Goal: Transaction & Acquisition: Purchase product/service

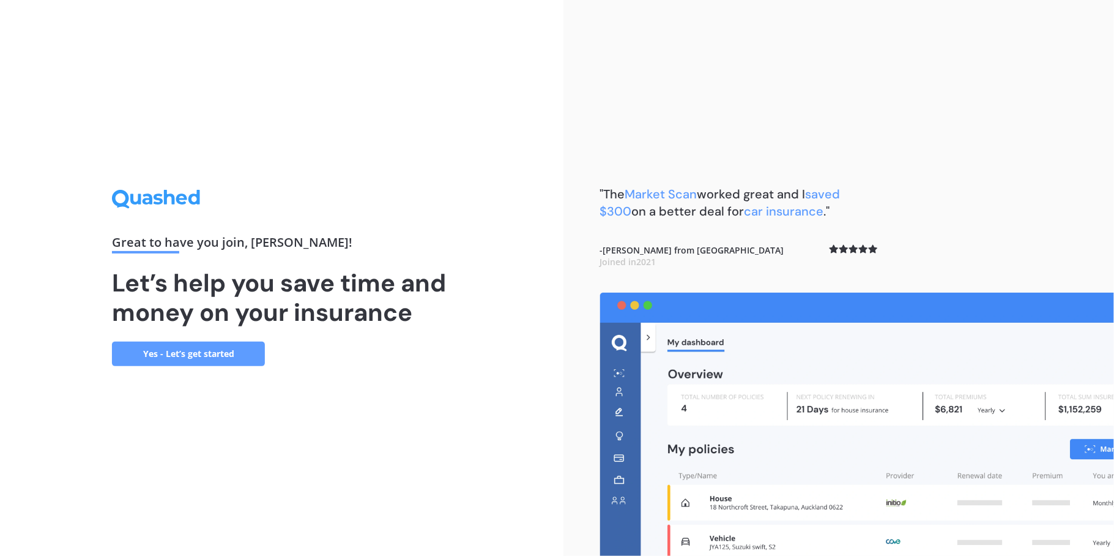
click at [190, 357] on link "Yes - Let’s get started" at bounding box center [188, 353] width 153 height 24
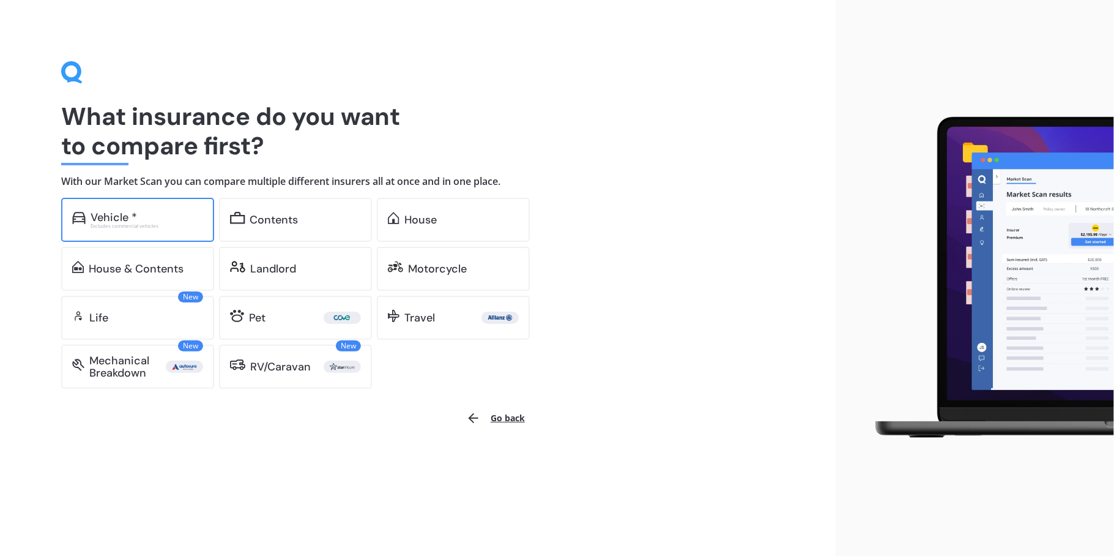
click at [109, 217] on div "Vehicle *" at bounding box center [114, 217] width 47 height 12
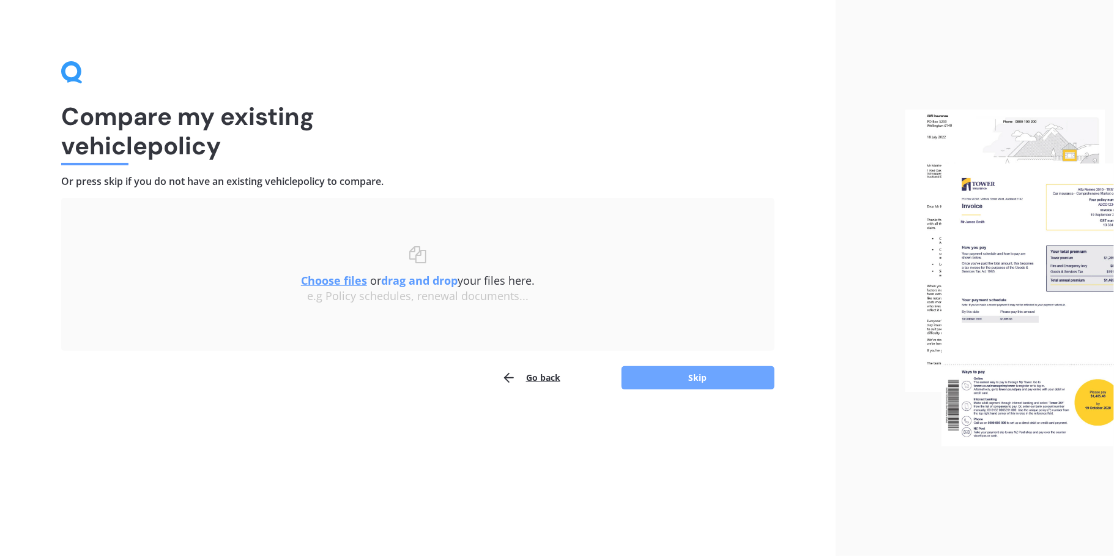
click at [732, 383] on button "Skip" at bounding box center [698, 377] width 153 height 23
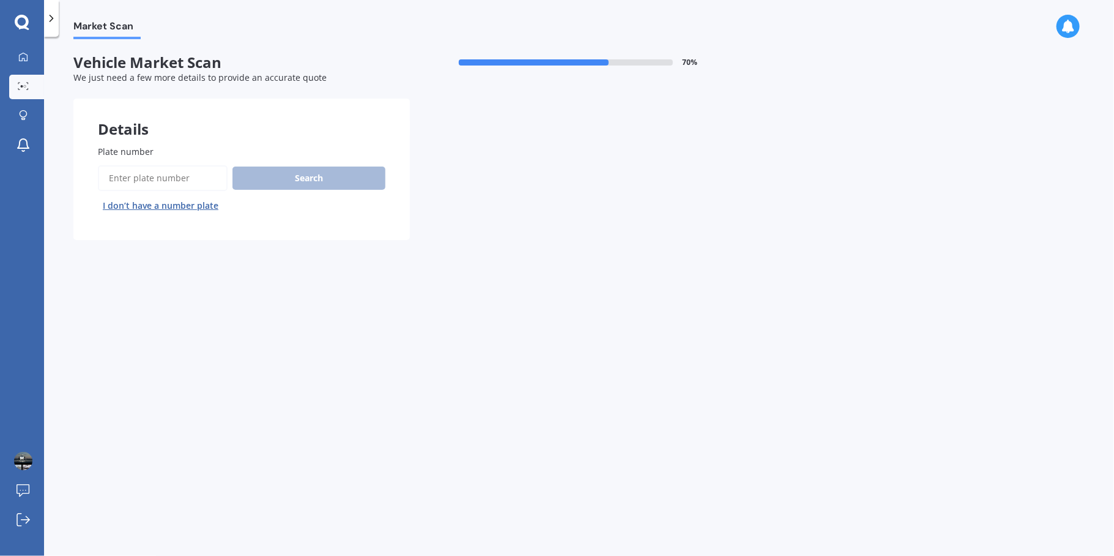
click at [115, 181] on input "Plate number" at bounding box center [163, 178] width 130 height 26
click at [300, 179] on button "Search" at bounding box center [309, 177] width 153 height 23
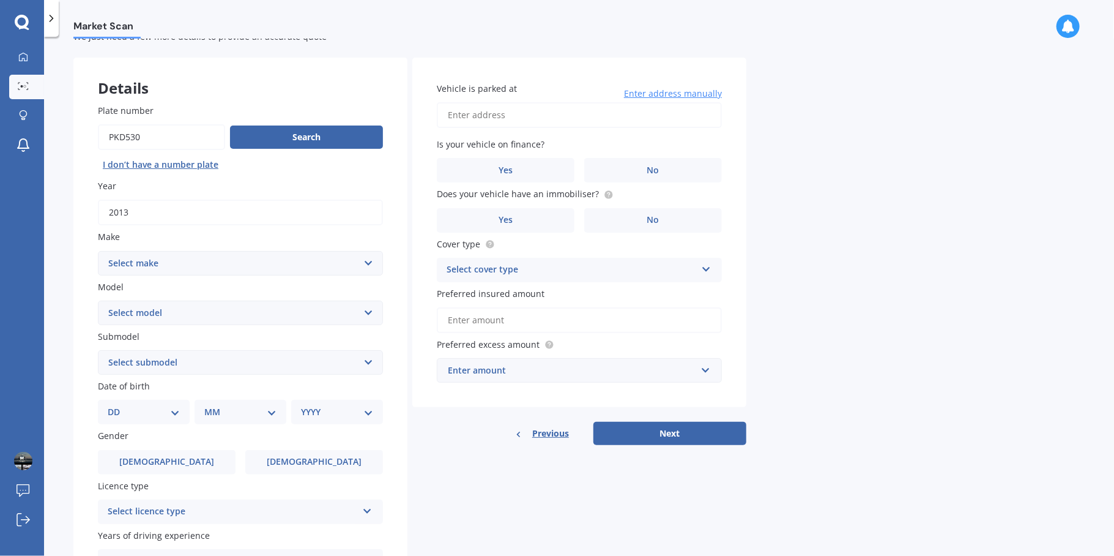
scroll to position [40, 0]
click at [156, 136] on input "Plate number" at bounding box center [161, 138] width 127 height 26
type input "p"
type input "nfk652"
click at [326, 141] on button "Search" at bounding box center [306, 138] width 153 height 23
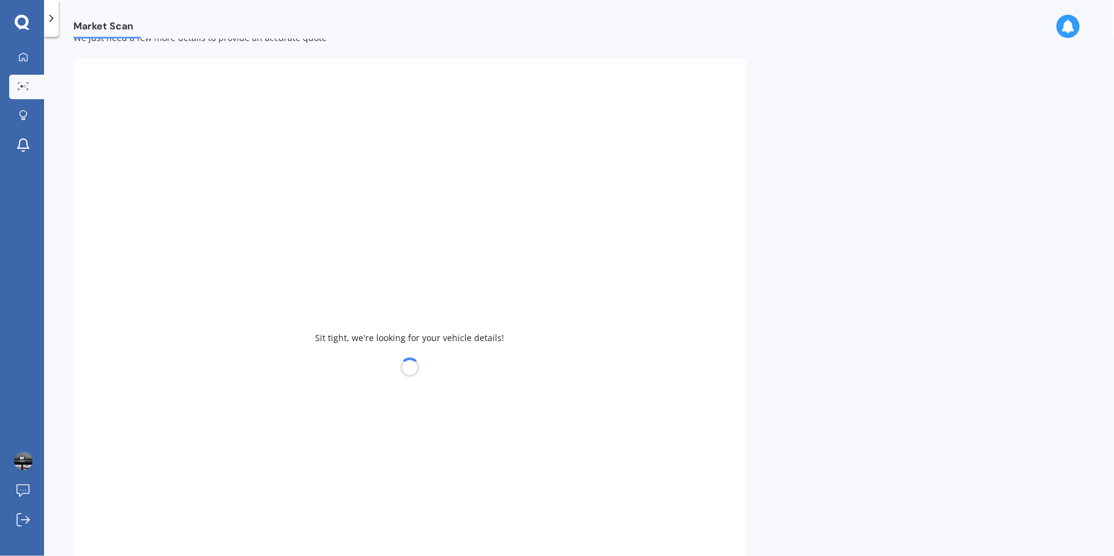
type input "2011"
select select "VOLKSWAGEN"
select select "POLO"
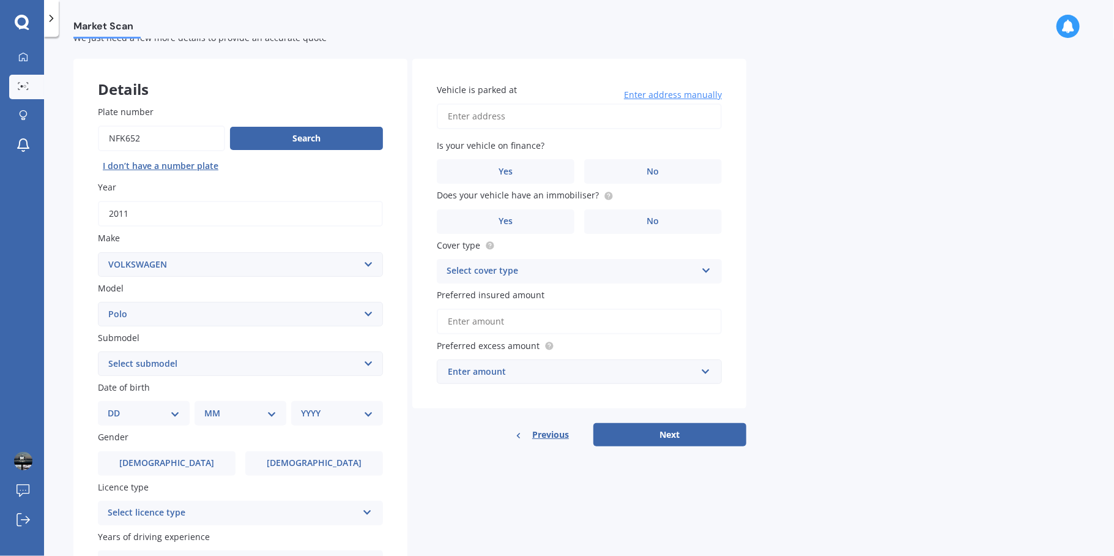
click at [178, 130] on input "Plate number" at bounding box center [161, 138] width 127 height 26
type input "nkf652"
click at [305, 137] on button "Search" at bounding box center [306, 138] width 153 height 23
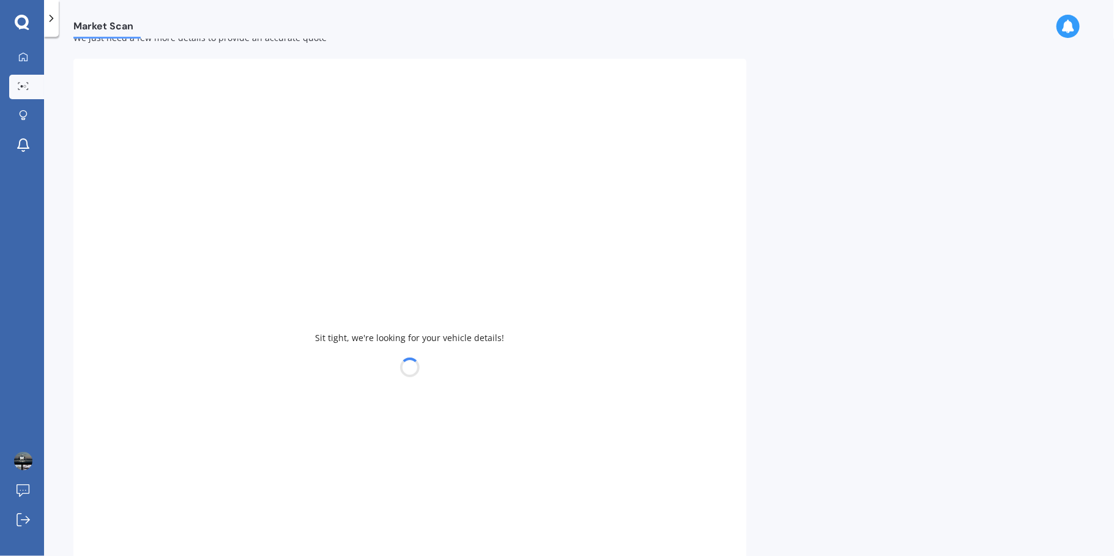
type input "2021"
select select "HONDA"
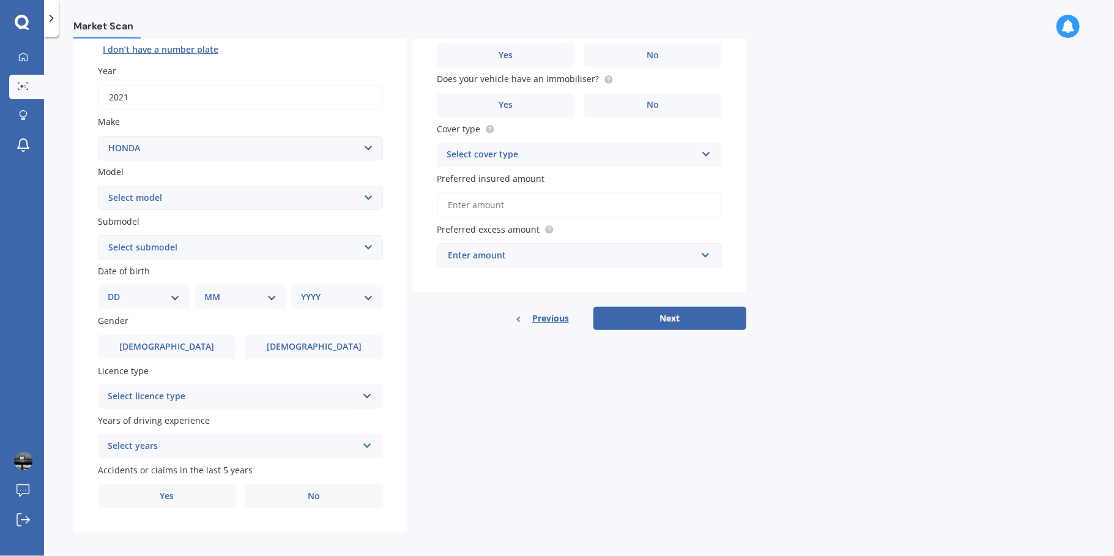
scroll to position [162, 0]
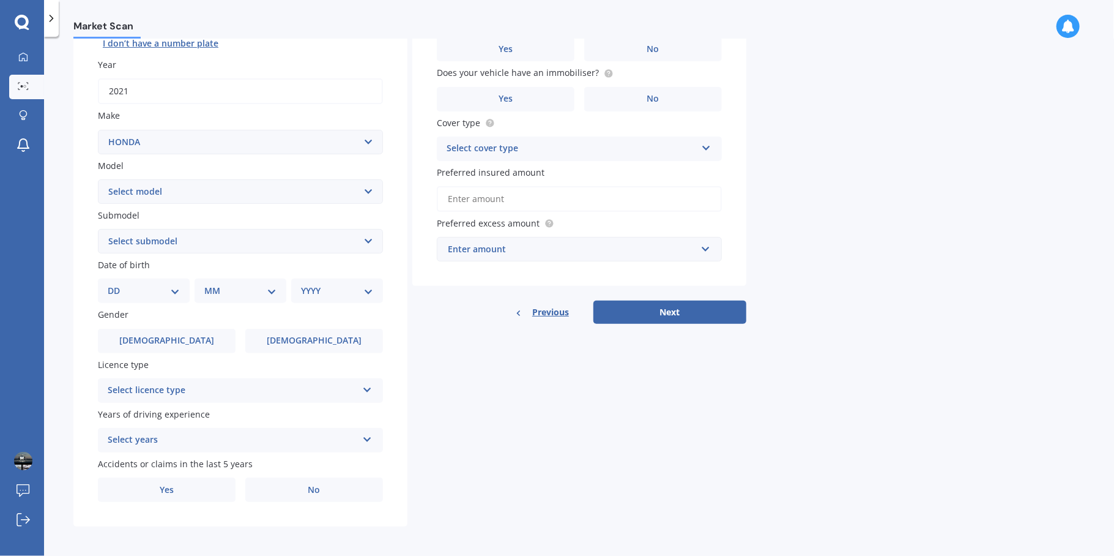
click at [176, 188] on select "Select model Accord Acty Acura Airwave Ascot Avancier Beat Capa City Civic Conc…" at bounding box center [240, 191] width 285 height 24
select select "CR-V"
click at [98, 179] on select "Select model Accord Acty Acura Airwave Ascot Avancier Beat Capa City Civic Conc…" at bounding box center [240, 191] width 285 height 24
click at [198, 244] on select "Select submodel (all other) 2WD 2WD Sport 7 1.5 2WD Touring 1.5 4WD AWD AWD Spo…" at bounding box center [240, 241] width 285 height 24
select select "AWD TOURING 1.5"
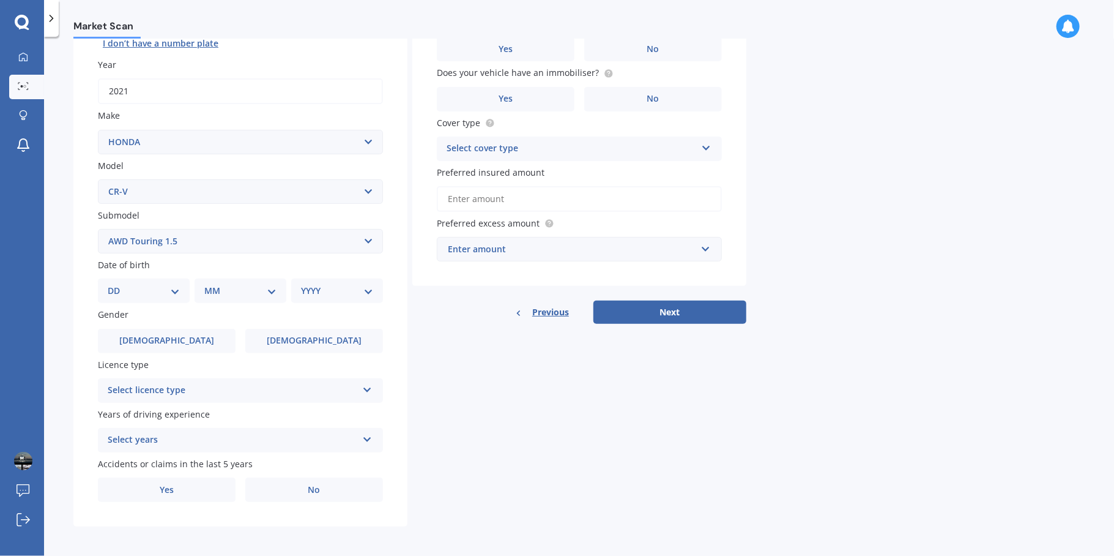
click at [98, 229] on select "Select submodel (all other) 2WD 2WD Sport 7 1.5 2WD Touring 1.5 4WD AWD AWD Spo…" at bounding box center [240, 241] width 285 height 24
click at [144, 288] on select "DD 01 02 03 04 05 06 07 08 09 10 11 12 13 14 15 16 17 18 19 20 21 22 23 24 25 2…" at bounding box center [144, 290] width 72 height 13
select select "13"
click at [117, 284] on select "DD 01 02 03 04 05 06 07 08 09 10 11 12 13 14 15 16 17 18 19 20 21 22 23 24 25 2…" at bounding box center [144, 290] width 72 height 13
click at [252, 289] on select "MM 01 02 03 04 05 06 07 08 09 10 11 12" at bounding box center [242, 290] width 67 height 13
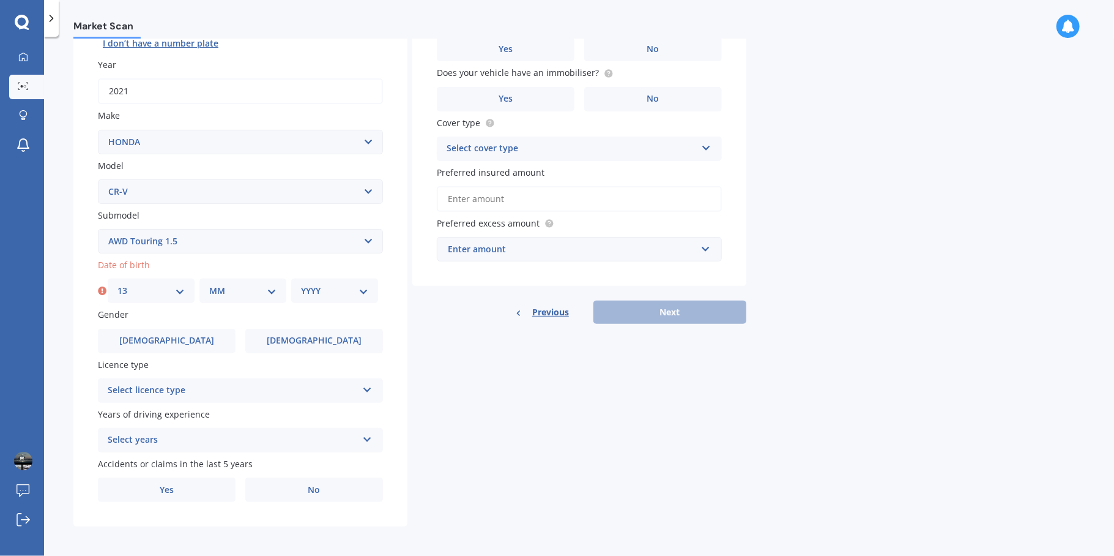
select select "10"
click at [209, 284] on select "MM 01 02 03 04 05 06 07 08 09 10 11 12" at bounding box center [242, 290] width 67 height 13
click at [335, 289] on select "YYYY 2025 2024 2023 2022 2021 2020 2019 2018 2017 2016 2015 2014 2013 2012 2011…" at bounding box center [334, 290] width 67 height 13
select select "1972"
click at [301, 284] on select "YYYY 2025 2024 2023 2022 2021 2020 2019 2018 2017 2016 2015 2014 2013 2012 2011…" at bounding box center [334, 290] width 67 height 13
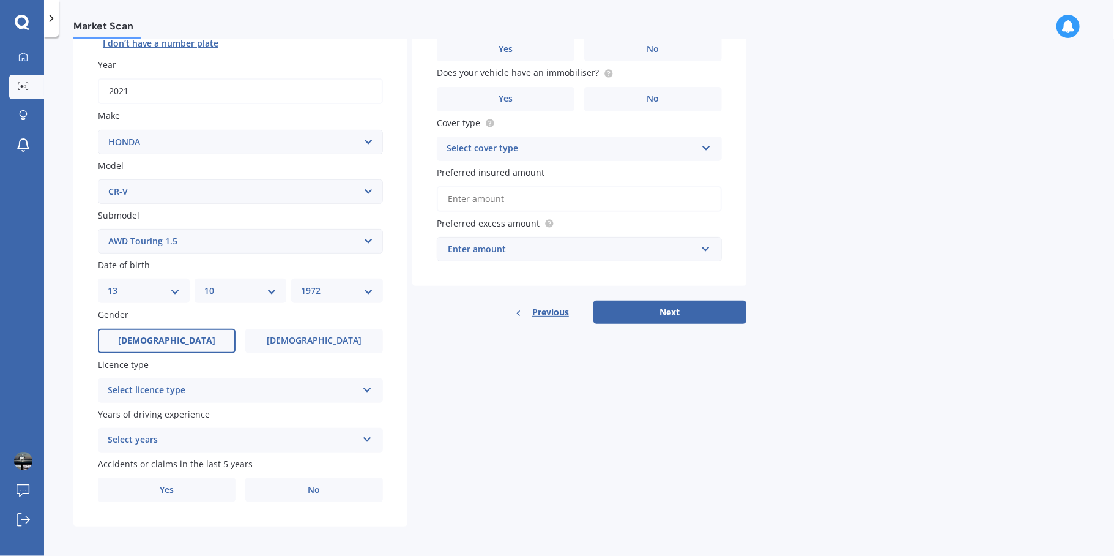
click at [206, 338] on label "[DEMOGRAPHIC_DATA]" at bounding box center [167, 341] width 138 height 24
click at [0, 0] on input "[DEMOGRAPHIC_DATA]" at bounding box center [0, 0] width 0 height 0
click at [245, 389] on div "Select licence type" at bounding box center [233, 390] width 250 height 15
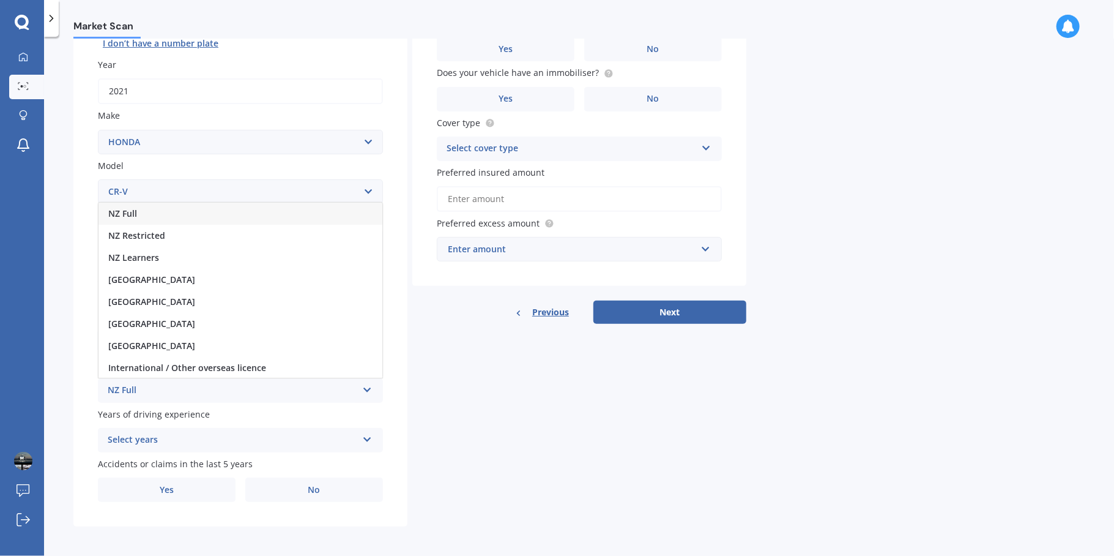
click at [182, 387] on div "NZ Full" at bounding box center [233, 390] width 250 height 15
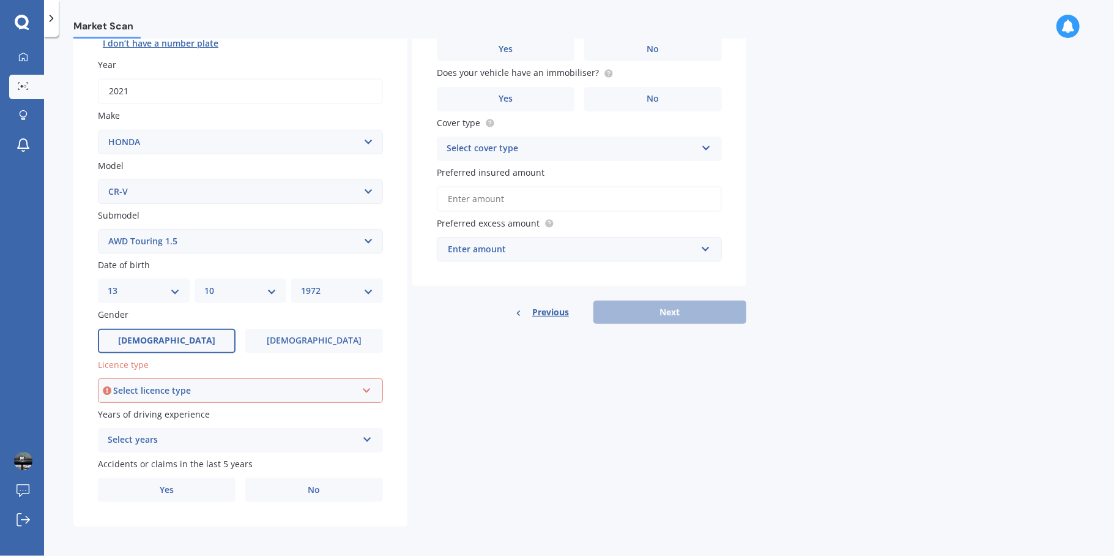
click at [182, 387] on div "Select licence type" at bounding box center [235, 390] width 244 height 13
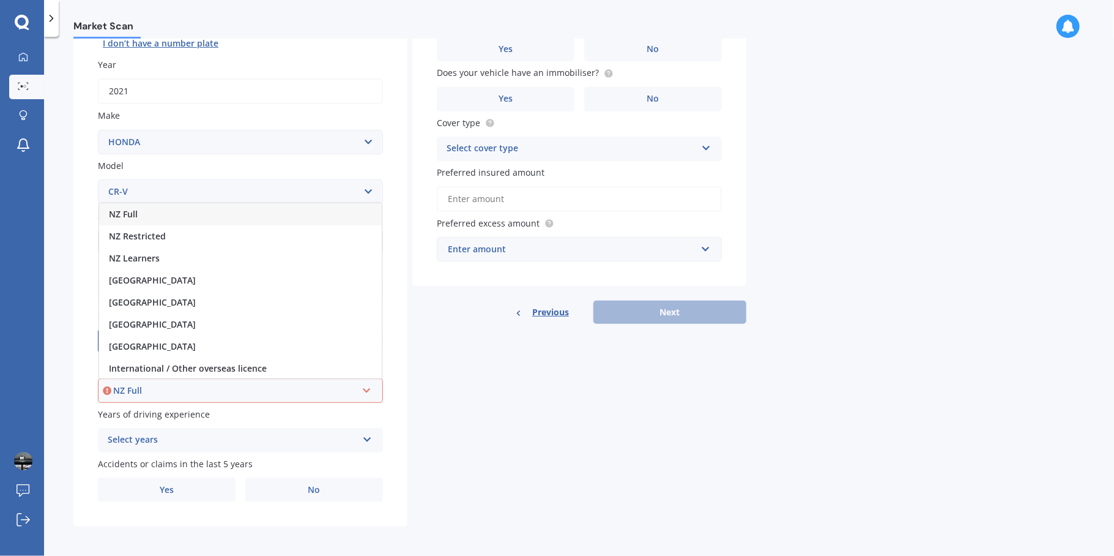
click at [117, 210] on span "NZ Full" at bounding box center [123, 214] width 29 height 12
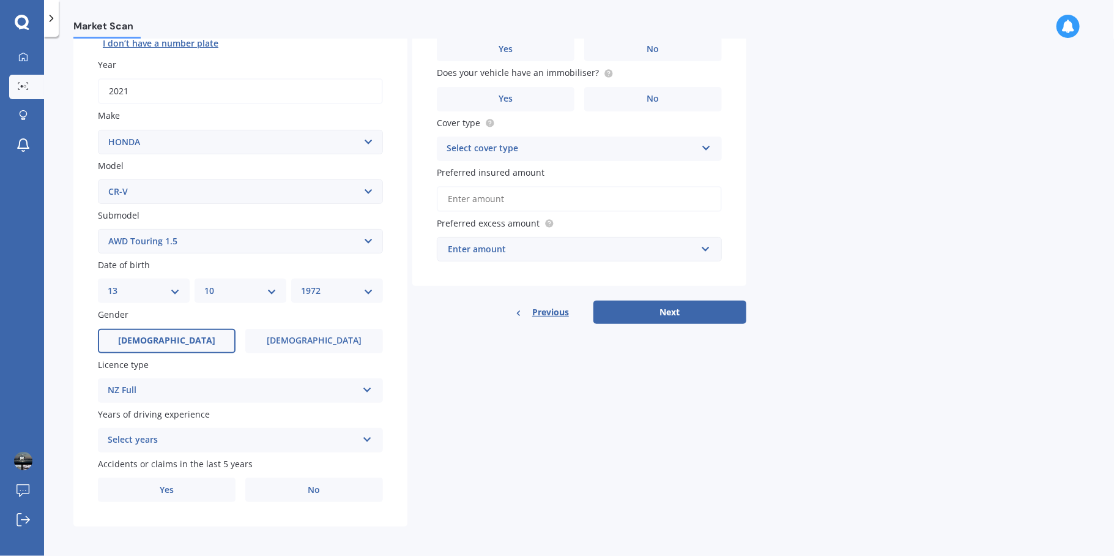
click at [219, 433] on div "Select years" at bounding box center [233, 440] width 250 height 15
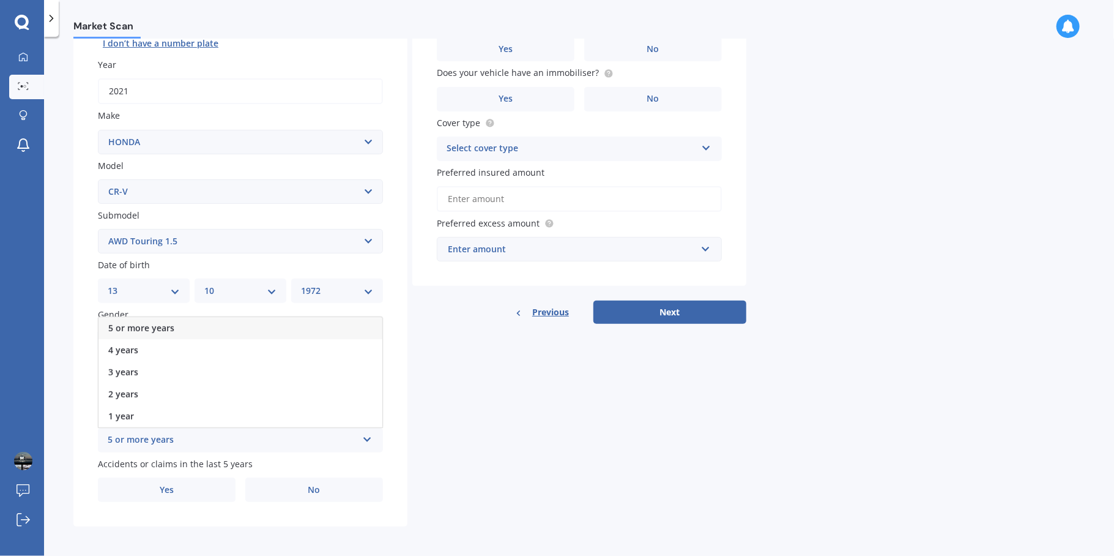
click at [122, 324] on span "5 or more years" at bounding box center [141, 328] width 66 height 12
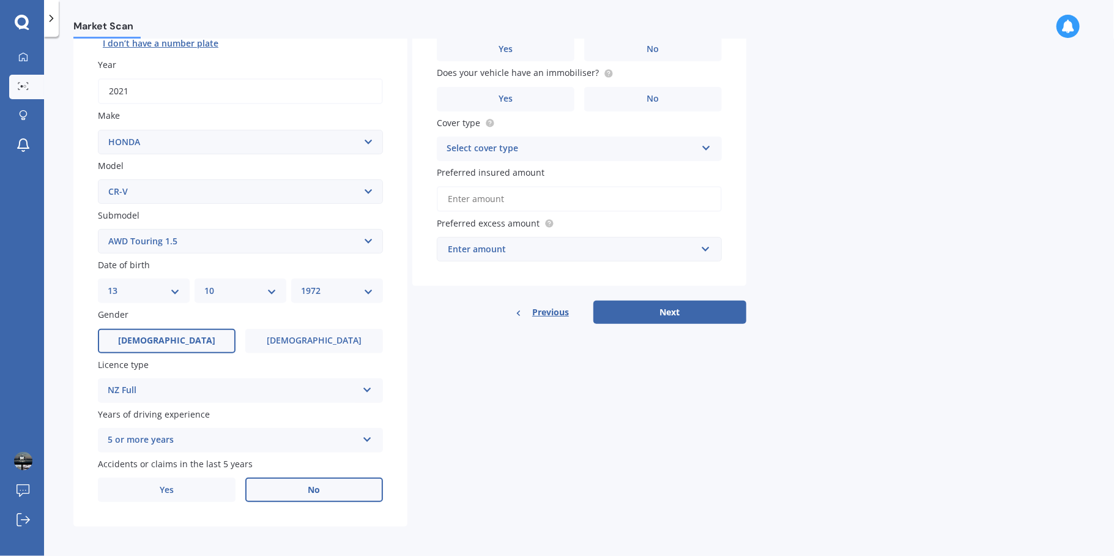
click at [331, 496] on label "No" at bounding box center [314, 489] width 138 height 24
click at [0, 0] on input "No" at bounding box center [0, 0] width 0 height 0
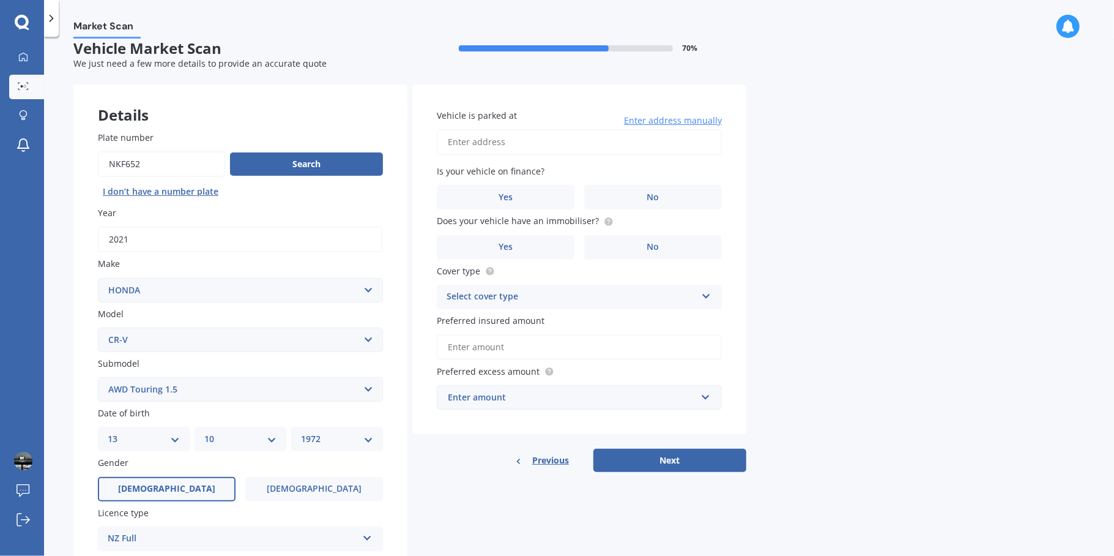
scroll to position [0, 0]
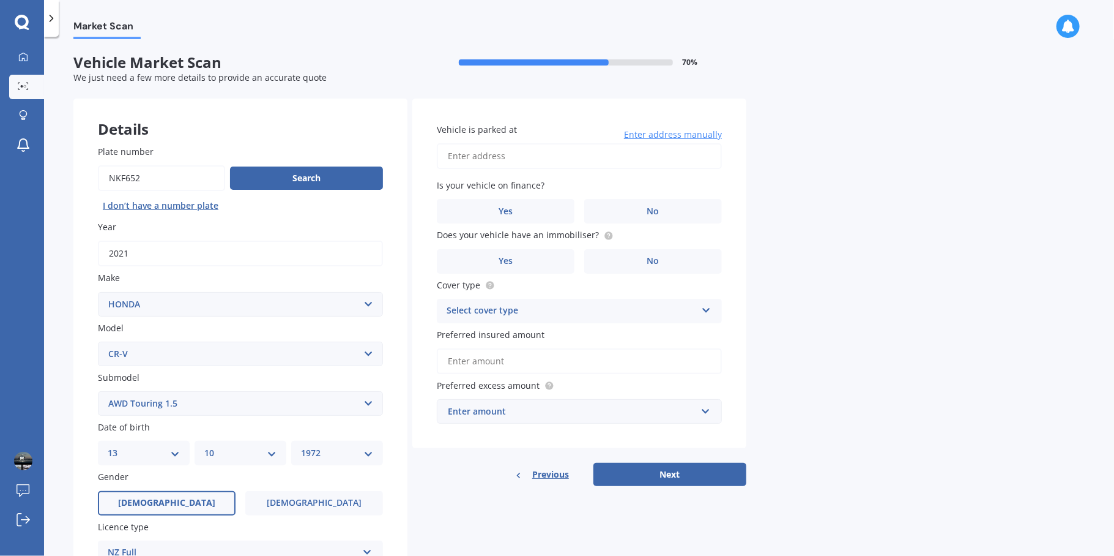
click at [529, 157] on input "Vehicle is parked at" at bounding box center [579, 156] width 285 height 26
type input "[STREET_ADDRESS]"
click at [693, 214] on label "No" at bounding box center [653, 211] width 138 height 24
click at [0, 0] on input "No" at bounding box center [0, 0] width 0 height 0
click at [679, 259] on label "No" at bounding box center [653, 261] width 138 height 24
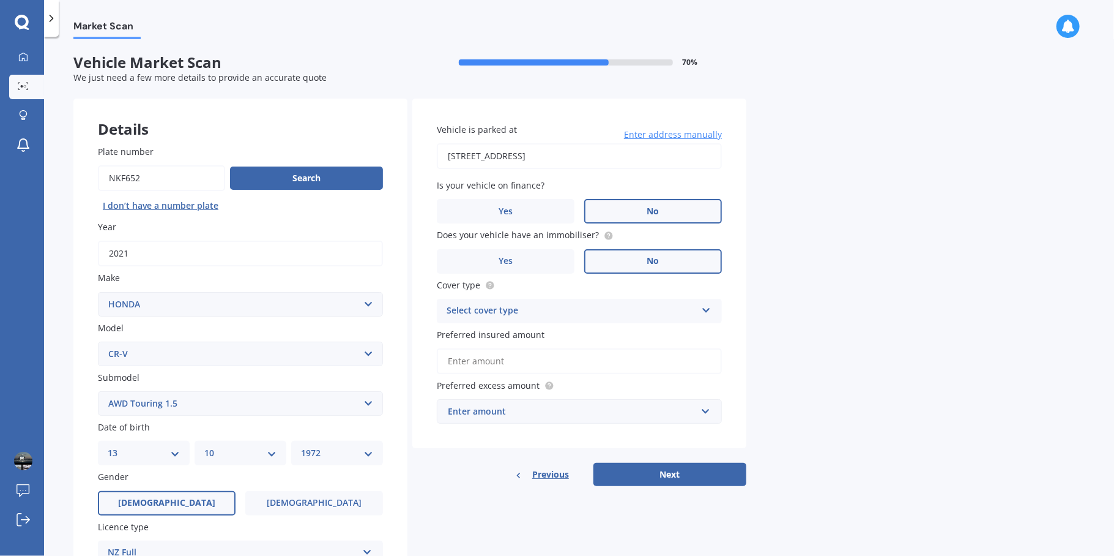
click at [0, 0] on input "No" at bounding box center [0, 0] width 0 height 0
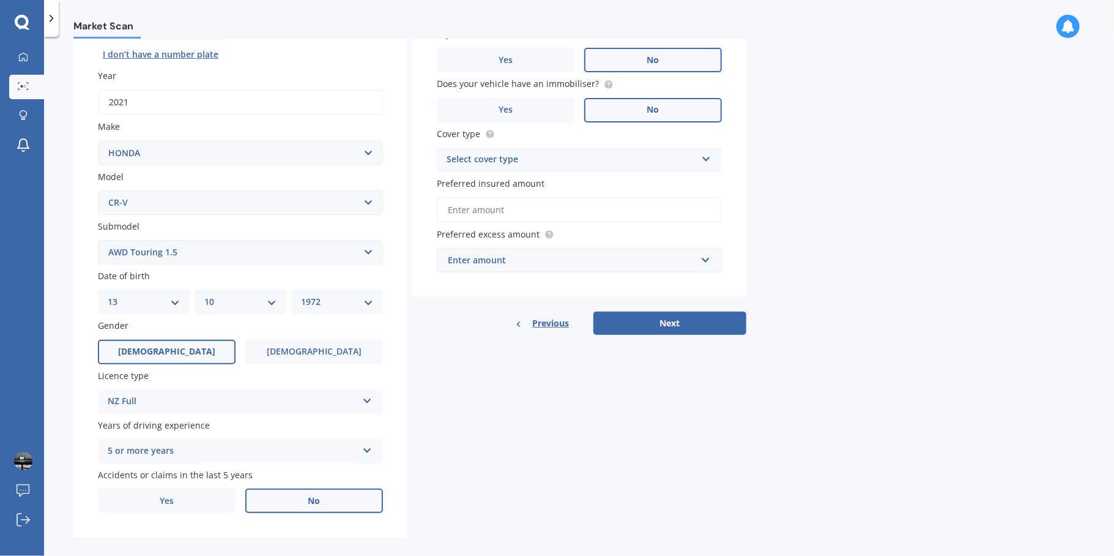
scroll to position [162, 0]
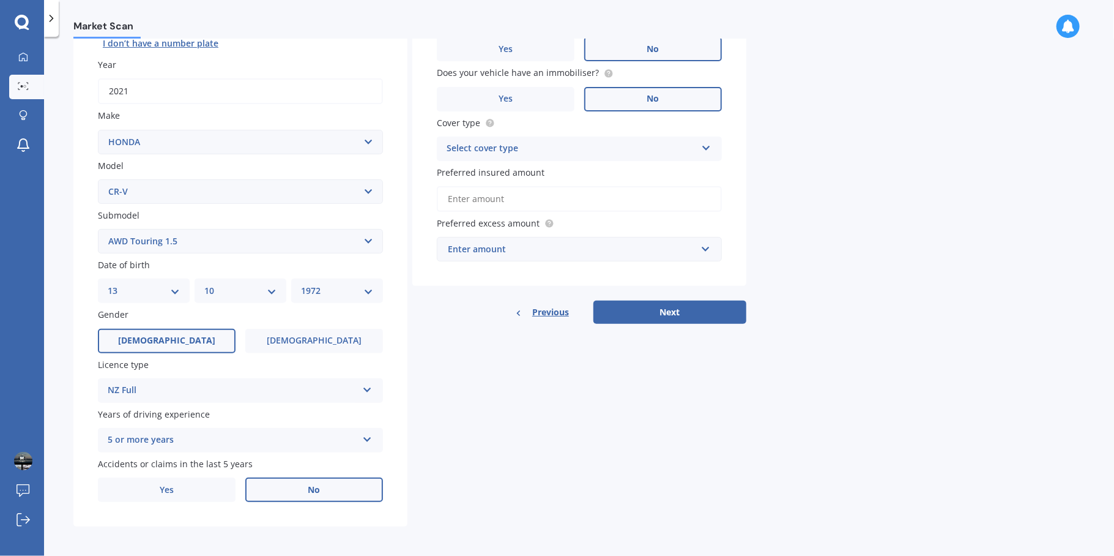
click at [556, 149] on div "Select cover type" at bounding box center [572, 148] width 250 height 15
click at [495, 170] on span "Comprehensive" at bounding box center [479, 172] width 65 height 12
click at [922, 140] on div "Market Scan Vehicle Market Scan 70 % We just need a few more details to provide…" at bounding box center [579, 298] width 1070 height 519
click at [460, 250] on div "Enter amount" at bounding box center [572, 248] width 248 height 13
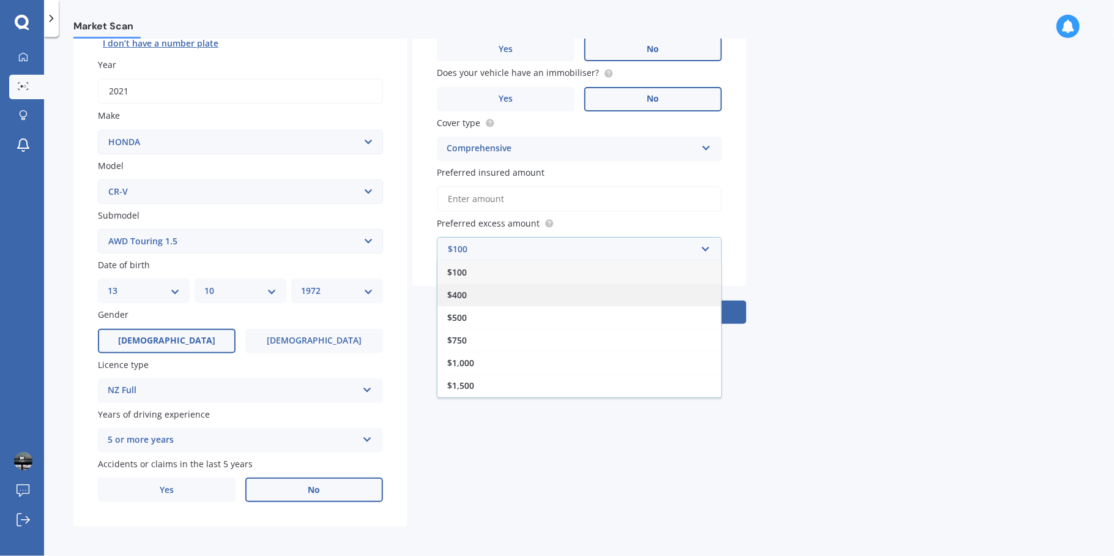
click at [461, 293] on span "$400" at bounding box center [457, 295] width 20 height 12
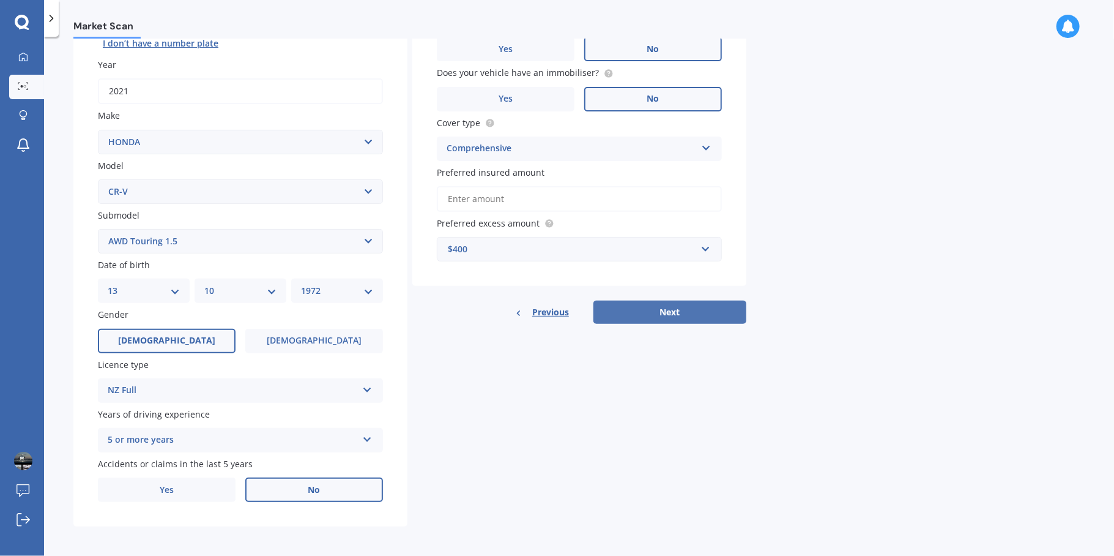
click at [655, 312] on button "Next" at bounding box center [670, 311] width 153 height 23
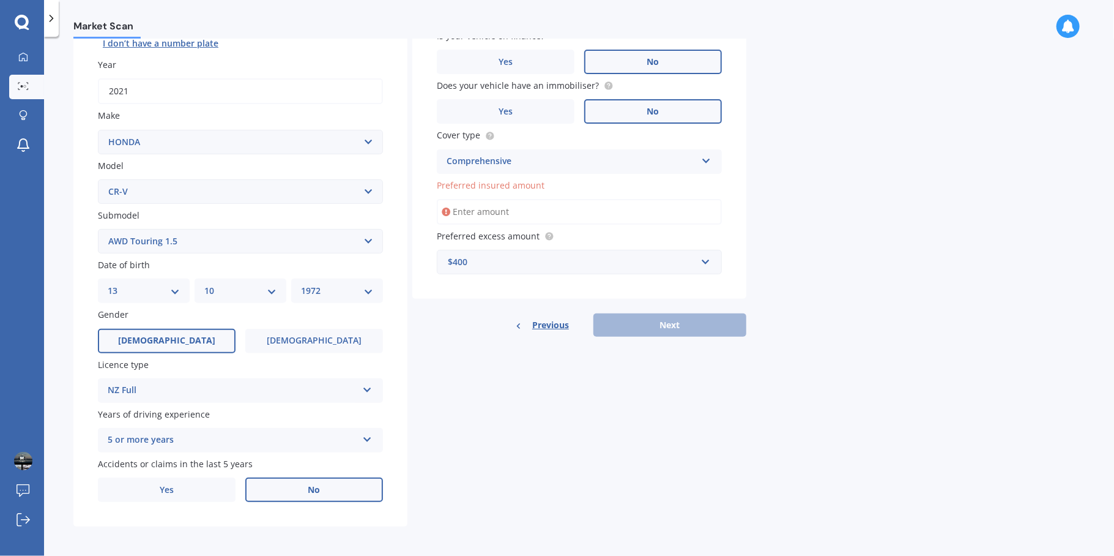
scroll to position [84, 0]
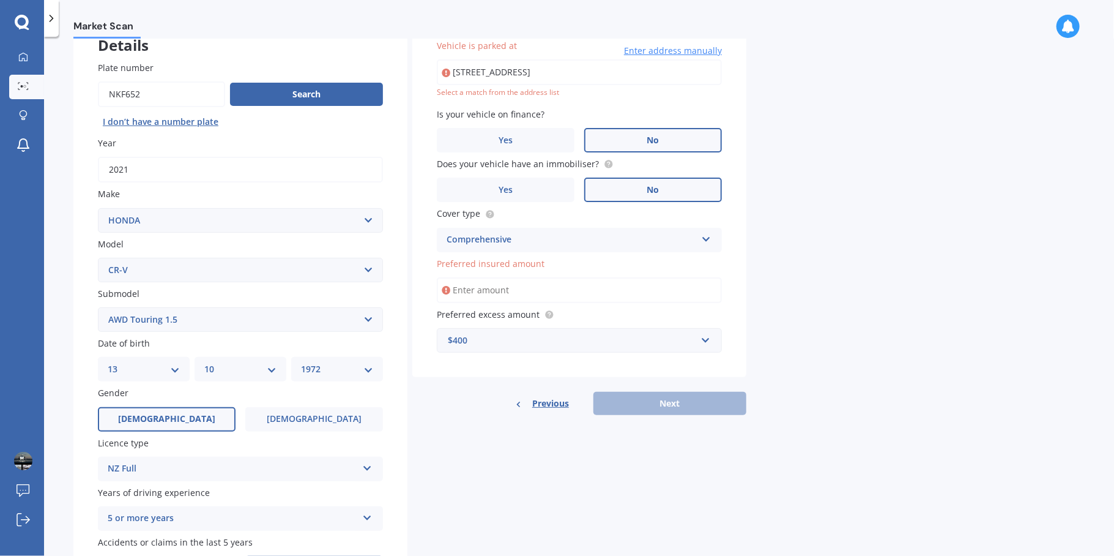
click at [521, 288] on input "Preferred insured amount" at bounding box center [579, 290] width 285 height 26
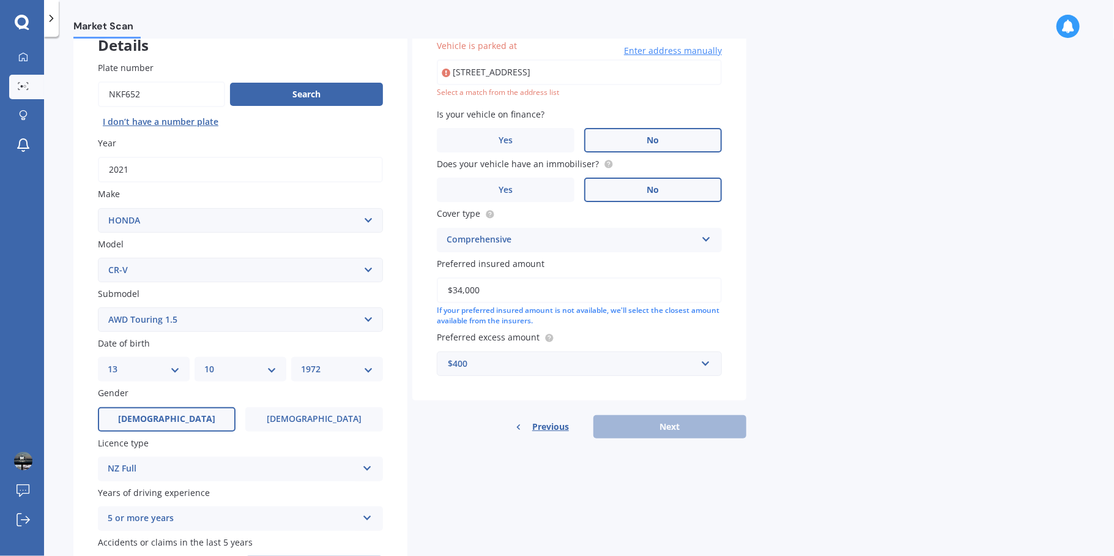
type input "$34,000"
click at [826, 212] on div "Market Scan Vehicle Market Scan 70 % We just need a few more details to provide…" at bounding box center [579, 298] width 1070 height 519
click at [591, 69] on input "[STREET_ADDRESS]" at bounding box center [579, 72] width 285 height 26
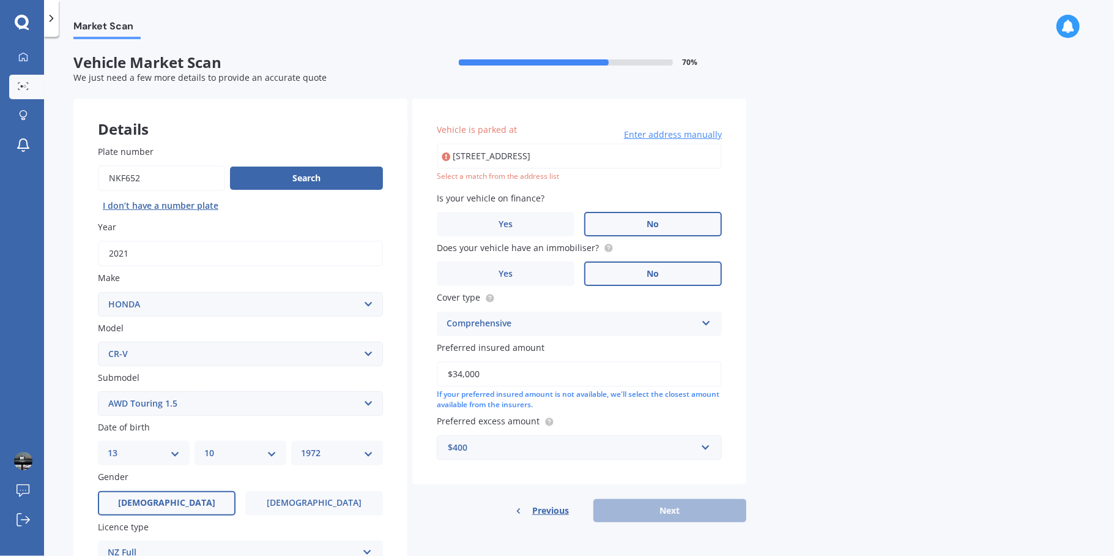
scroll to position [0, 0]
click at [639, 157] on input "[STREET_ADDRESS]" at bounding box center [579, 156] width 285 height 26
click at [518, 157] on input "14 hariata" at bounding box center [579, 156] width 285 height 26
click at [629, 154] on input "14 hariata" at bounding box center [579, 156] width 285 height 26
click at [582, 155] on input "14 hariata" at bounding box center [579, 156] width 285 height 26
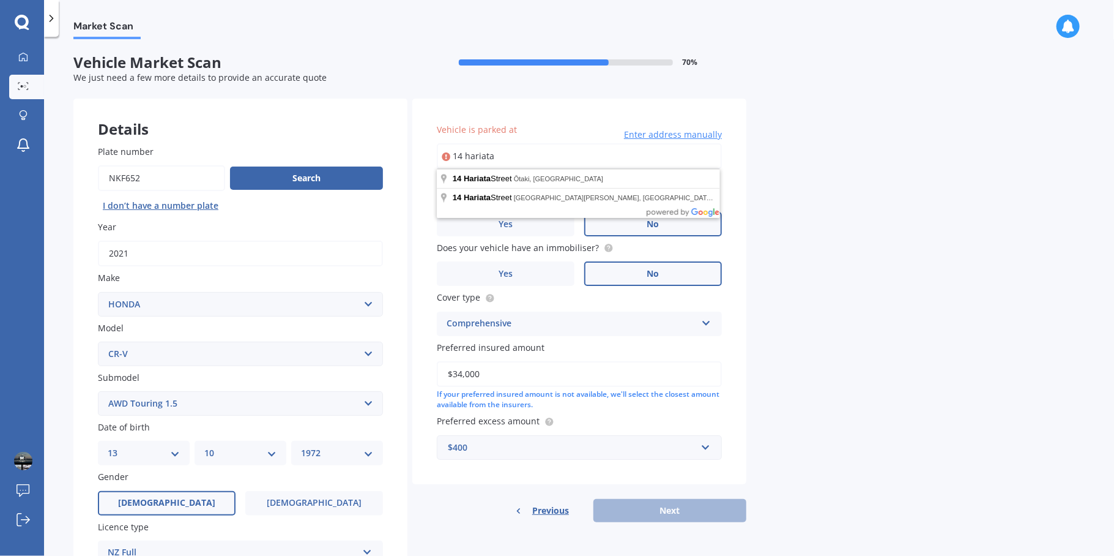
type input "[STREET_ADDRESS]"
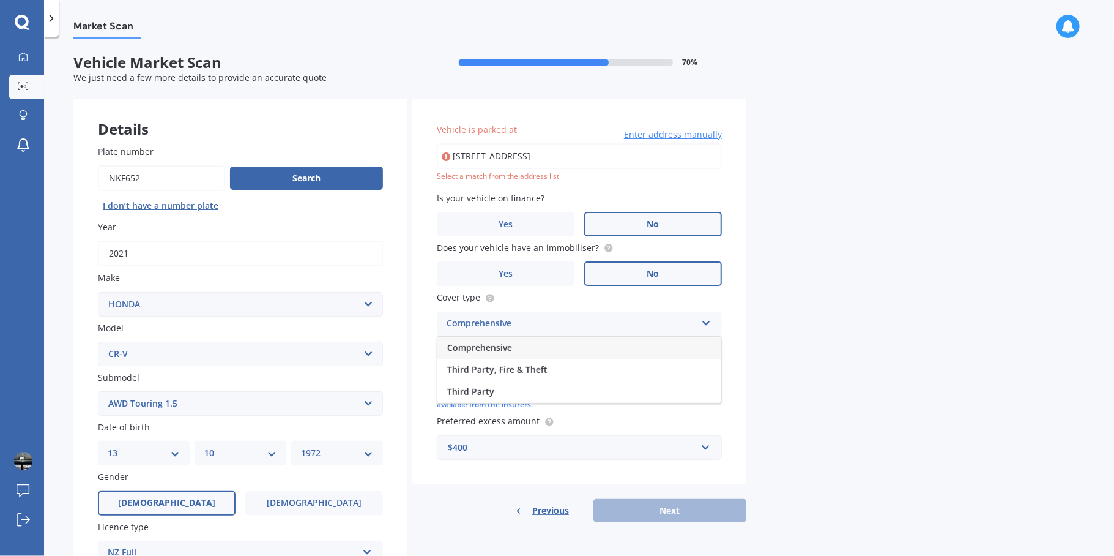
click at [873, 156] on div "Market Scan Vehicle Market Scan 70 % We just need a few more details to provide…" at bounding box center [579, 298] width 1070 height 519
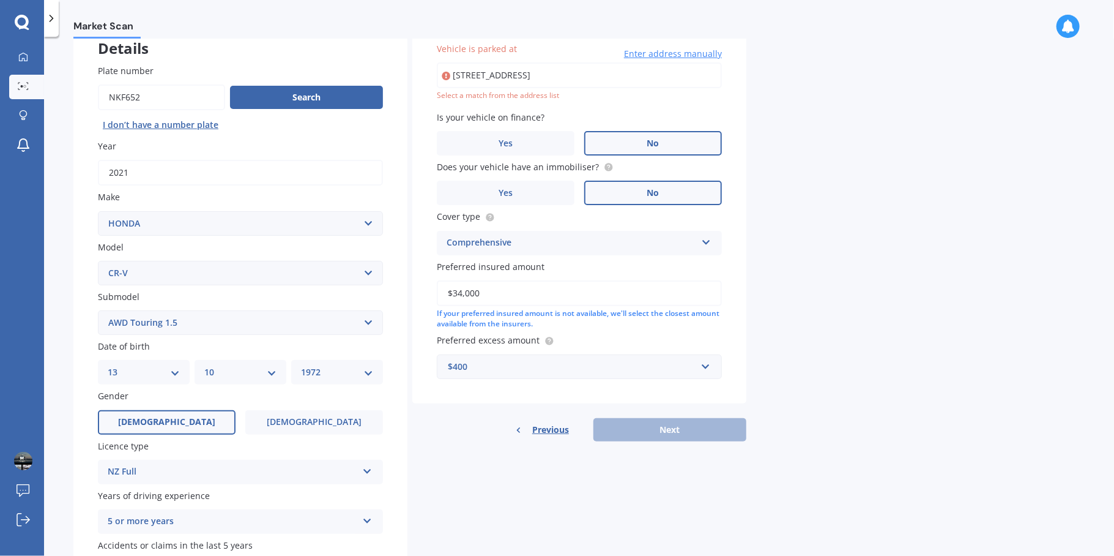
scroll to position [162, 0]
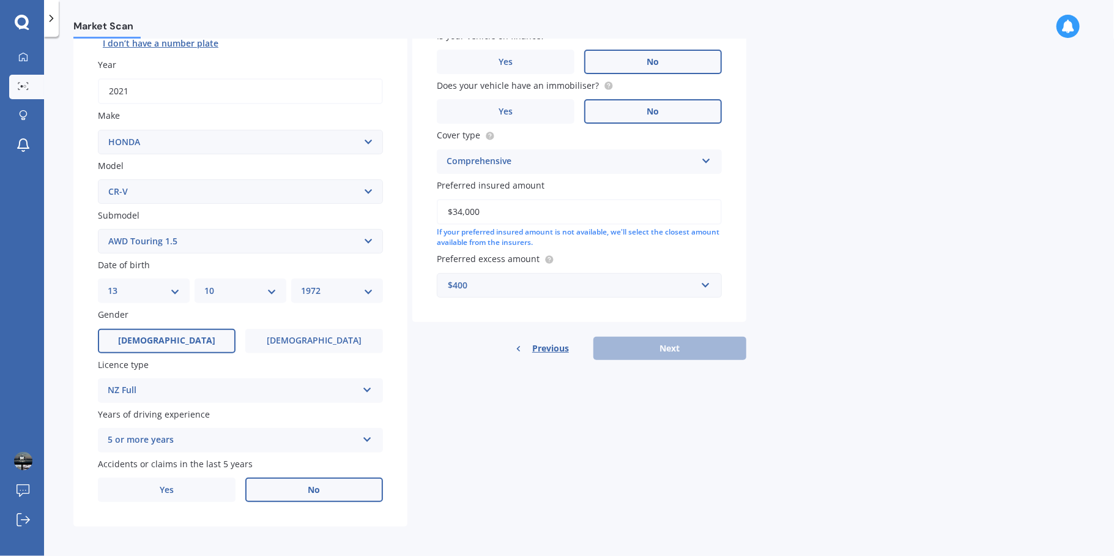
click at [668, 341] on div "Previous Next" at bounding box center [579, 348] width 334 height 23
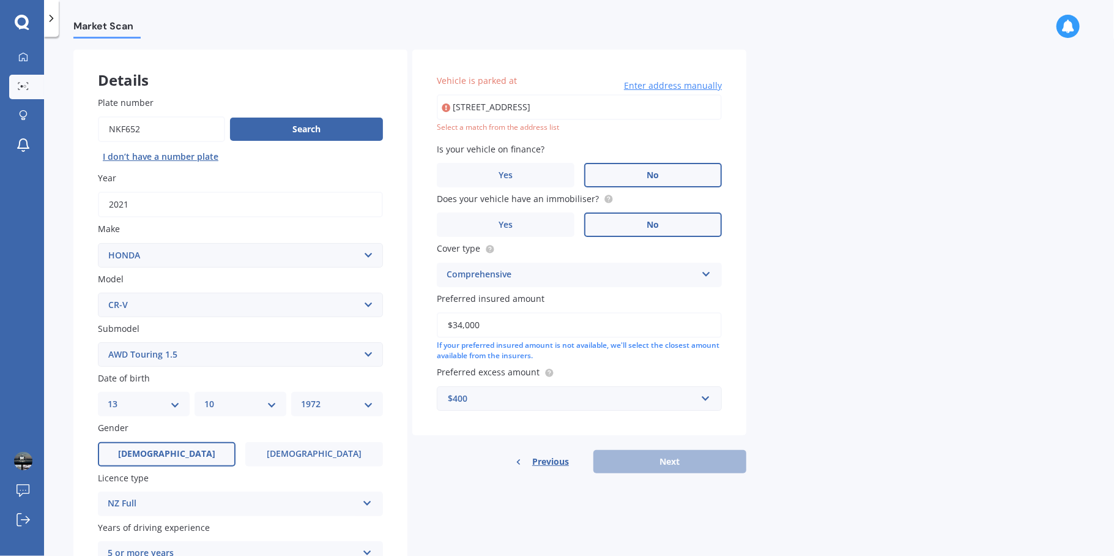
scroll to position [0, 0]
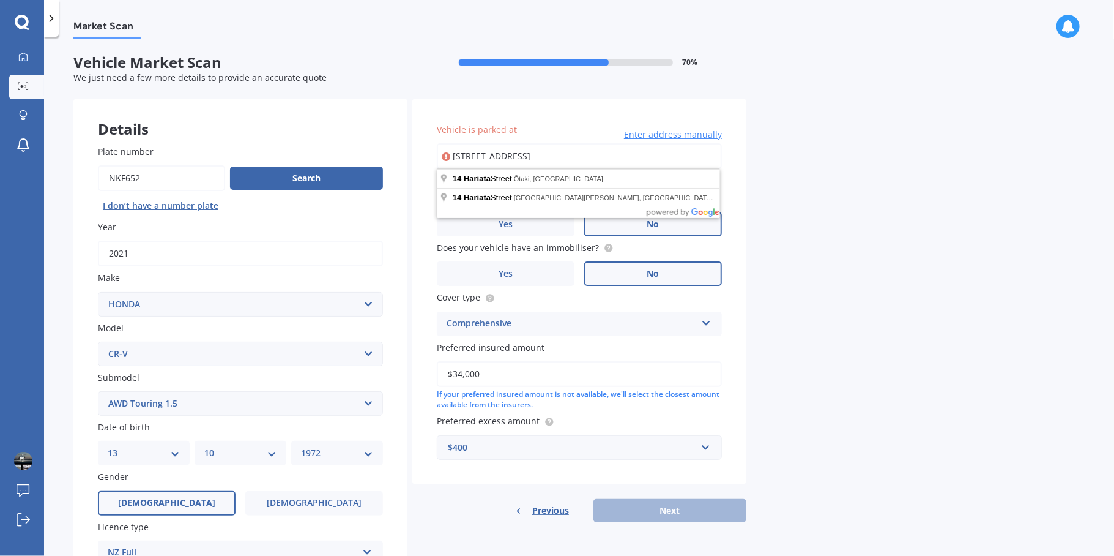
click at [608, 155] on input "[STREET_ADDRESS]" at bounding box center [579, 156] width 285 height 26
click at [662, 136] on span "Enter address manually" at bounding box center [673, 135] width 98 height 12
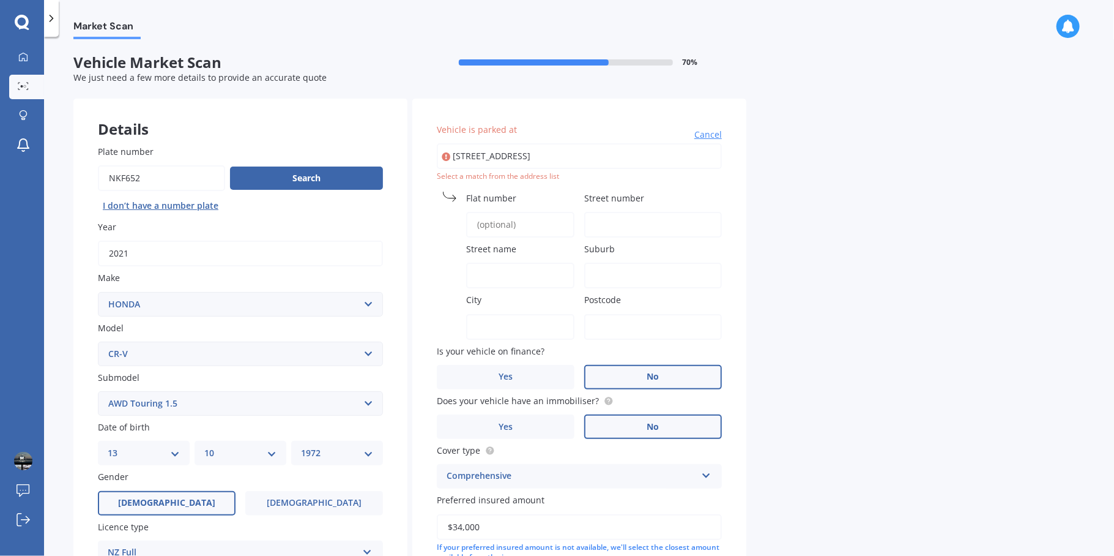
click at [533, 198] on label "Flat number" at bounding box center [517, 198] width 103 height 13
click at [533, 212] on input "Flat number" at bounding box center [520, 225] width 108 height 26
click at [669, 198] on label "Street number" at bounding box center [650, 198] width 133 height 13
click at [669, 212] on input "Street number" at bounding box center [653, 225] width 138 height 26
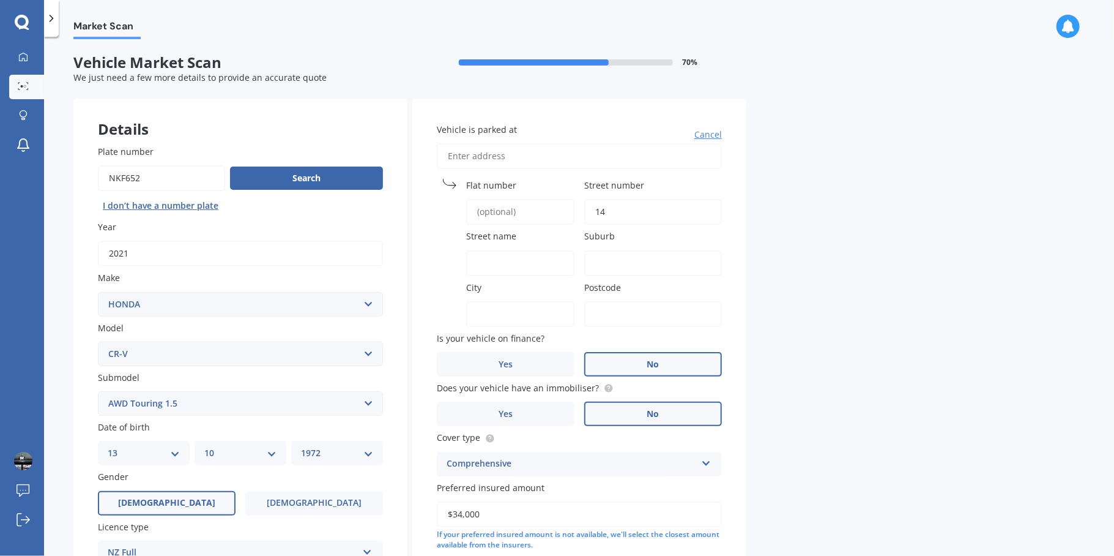
type input "14"
click at [484, 262] on input "Street name" at bounding box center [520, 263] width 108 height 26
type input "hariata"
click at [627, 261] on input "Suburb" at bounding box center [653, 263] width 138 height 26
type input "otaki kapiti coast"
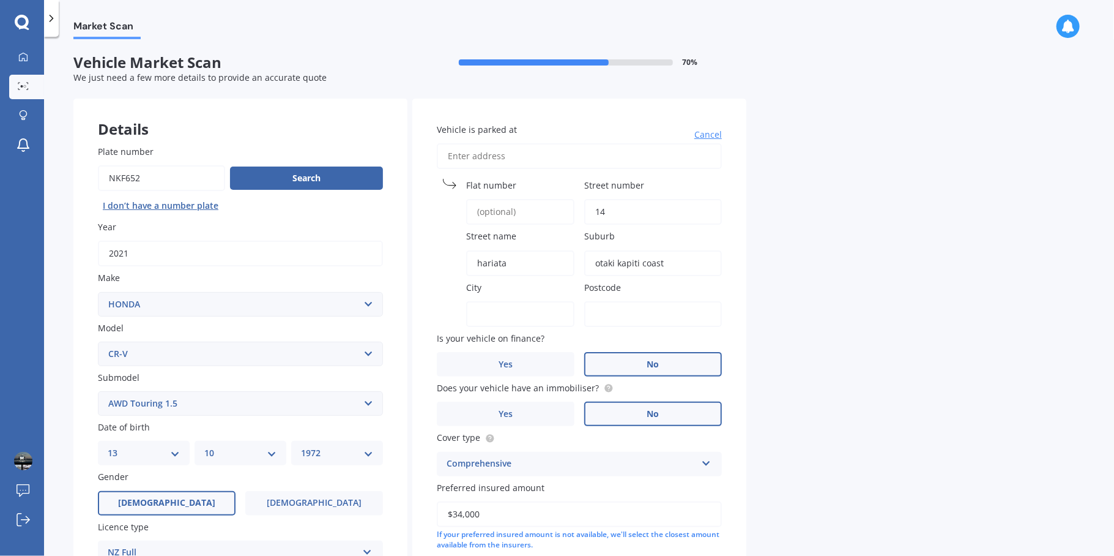
type input "otaki kapiti coast"
type input "5512"
click at [826, 252] on div "Market Scan Vehicle Market Scan 70 % We just need a few more details to provide…" at bounding box center [579, 298] width 1070 height 519
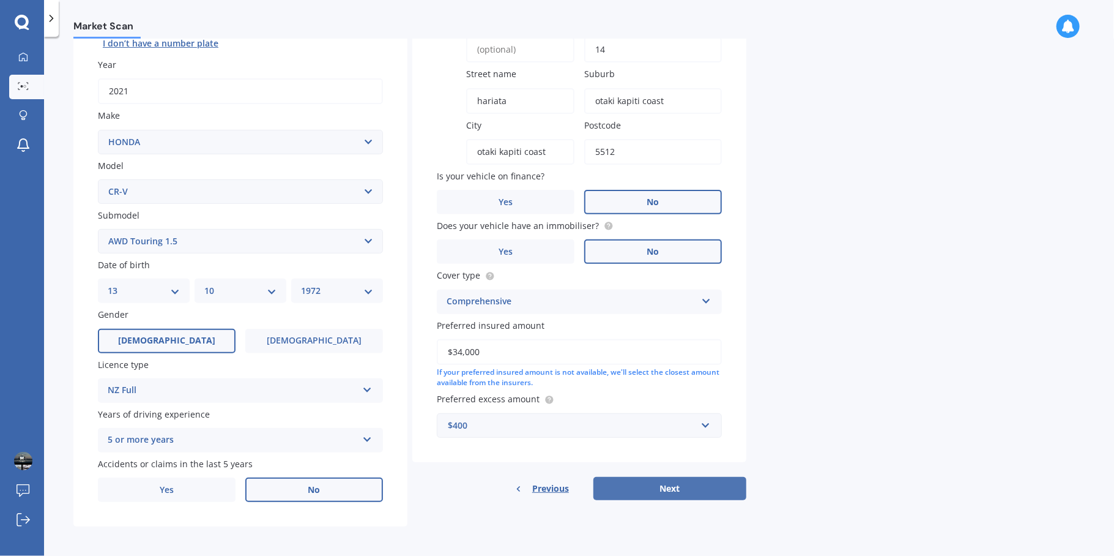
click at [684, 486] on button "Next" at bounding box center [670, 488] width 153 height 23
select select "13"
select select "10"
select select "1972"
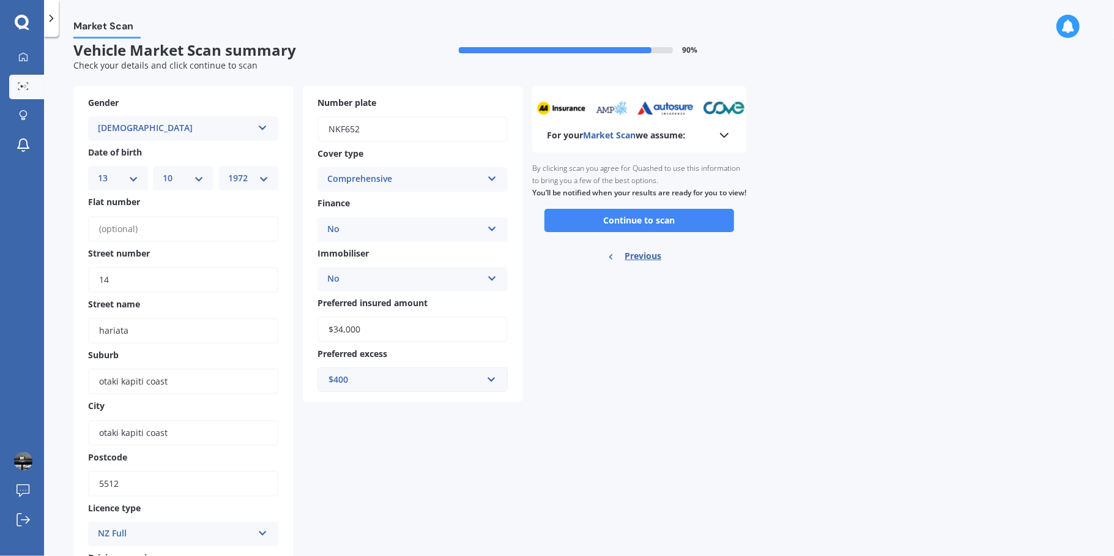
scroll to position [0, 0]
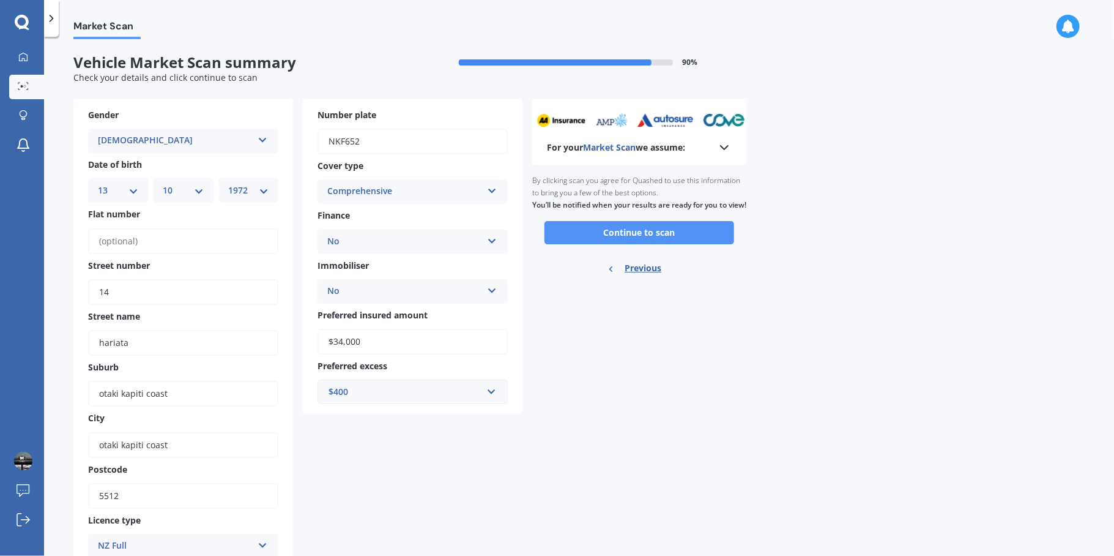
click at [704, 244] on button "Continue to scan" at bounding box center [640, 232] width 190 height 23
